Goal: Find specific page/section: Find specific page/section

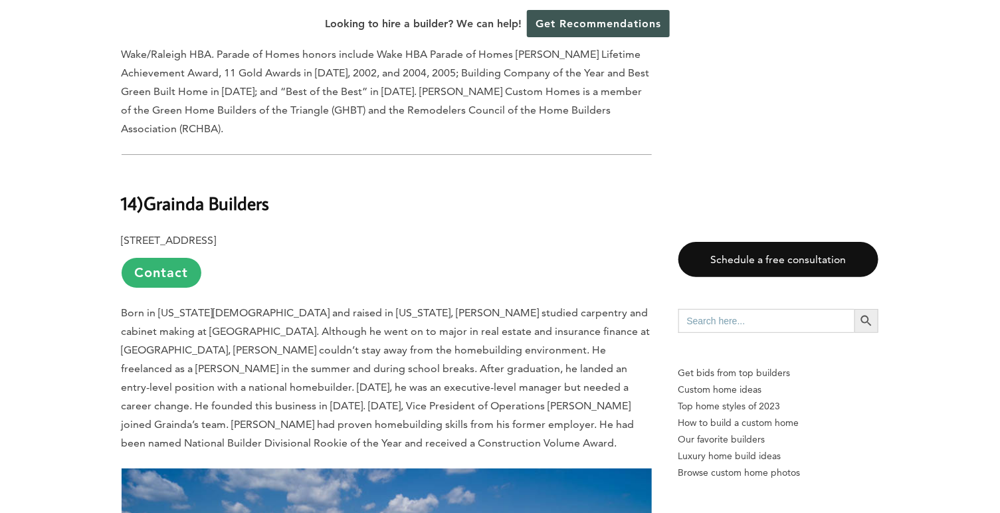
scroll to position [1728, 0]
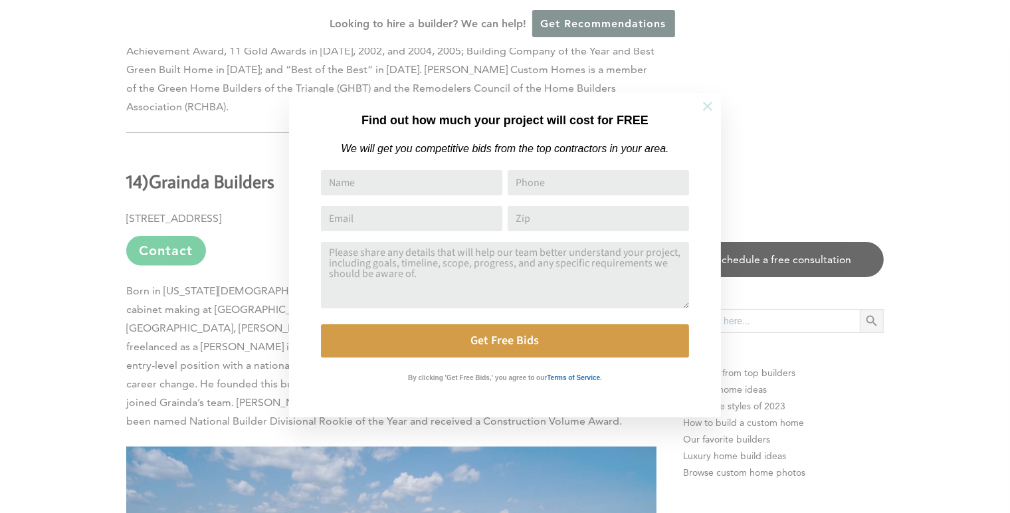
click at [710, 102] on icon at bounding box center [707, 106] width 15 height 15
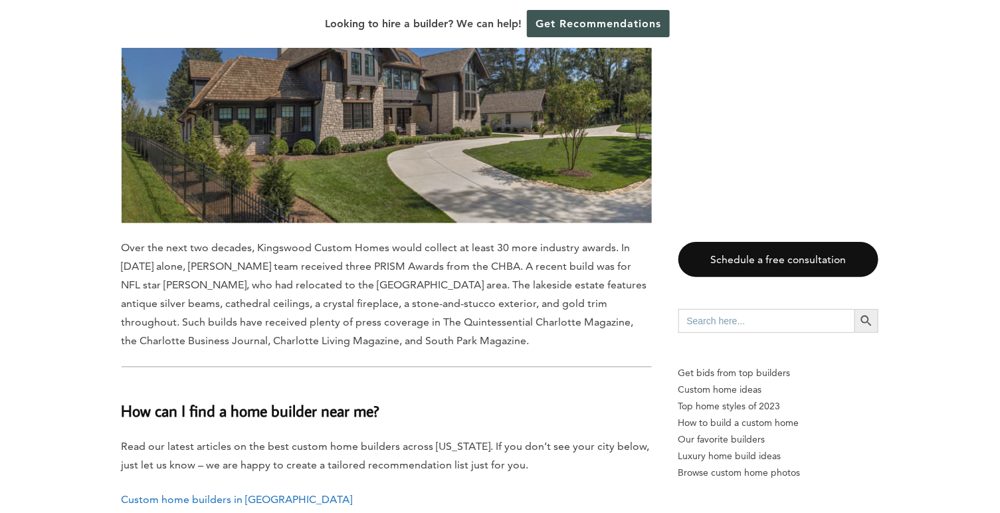
scroll to position [12759, 0]
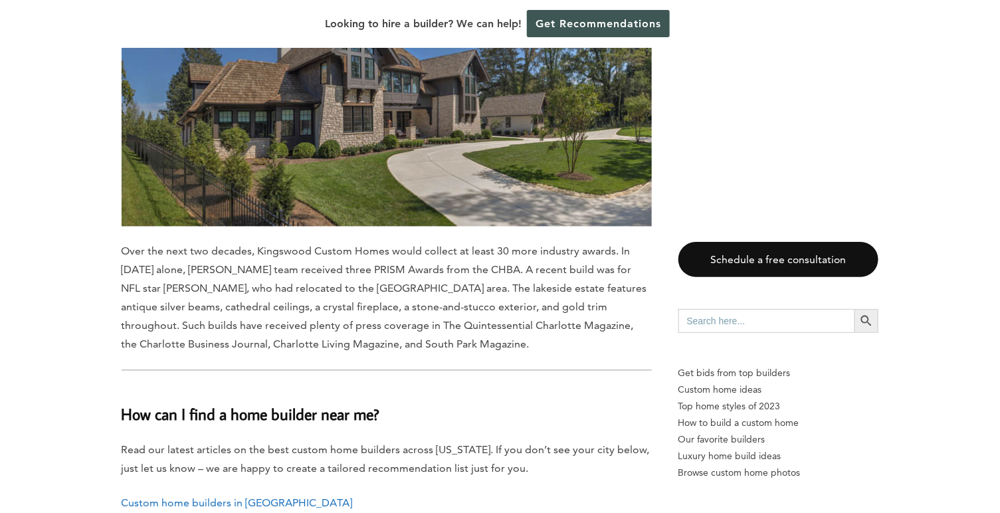
click at [165, 497] on link "Custom home builders in [GEOGRAPHIC_DATA]" at bounding box center [237, 503] width 231 height 13
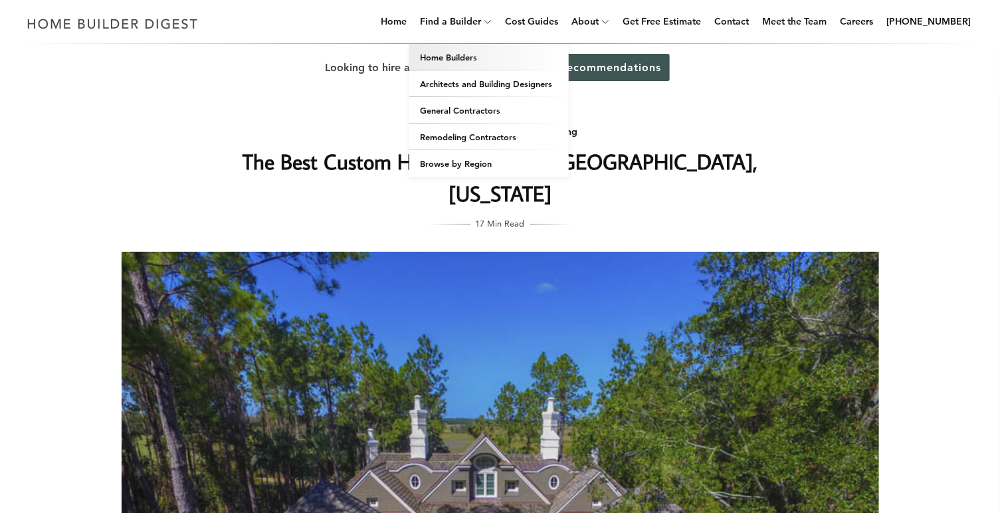
click at [478, 58] on link "Home Builders" at bounding box center [488, 57] width 159 height 27
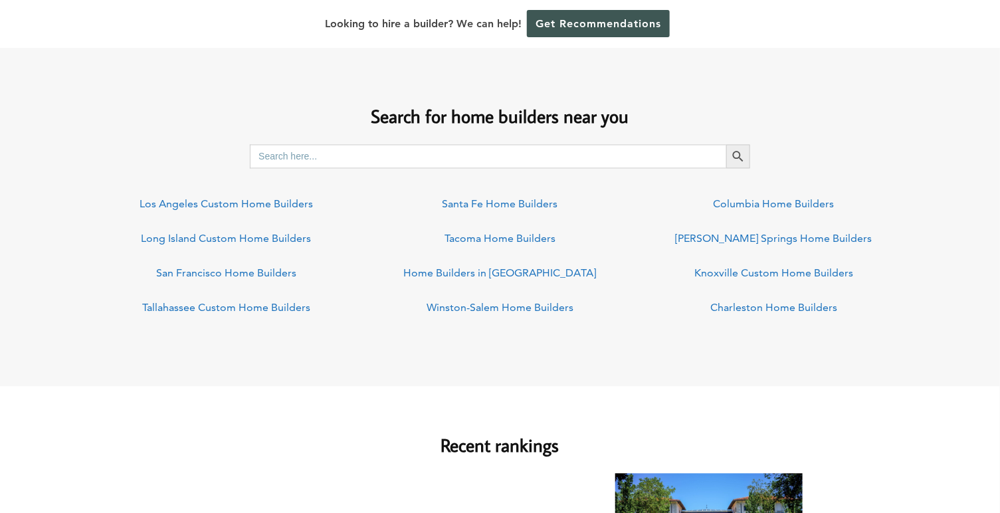
scroll to position [997, 0]
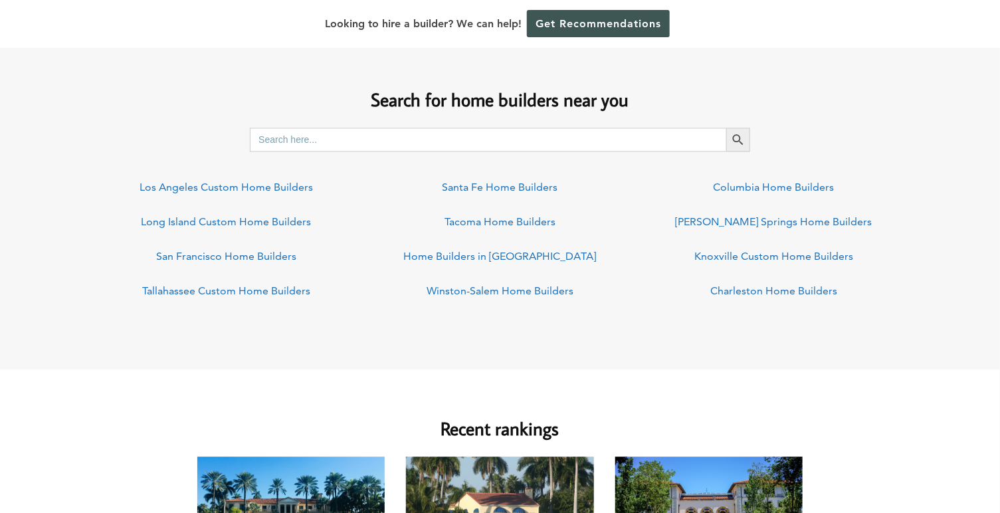
click at [302, 146] on input "Search for:" at bounding box center [488, 140] width 476 height 24
type input "Statesville, NC"
click at [738, 139] on icon "Search" at bounding box center [738, 139] width 15 height 15
